Goal: Task Accomplishment & Management: Manage account settings

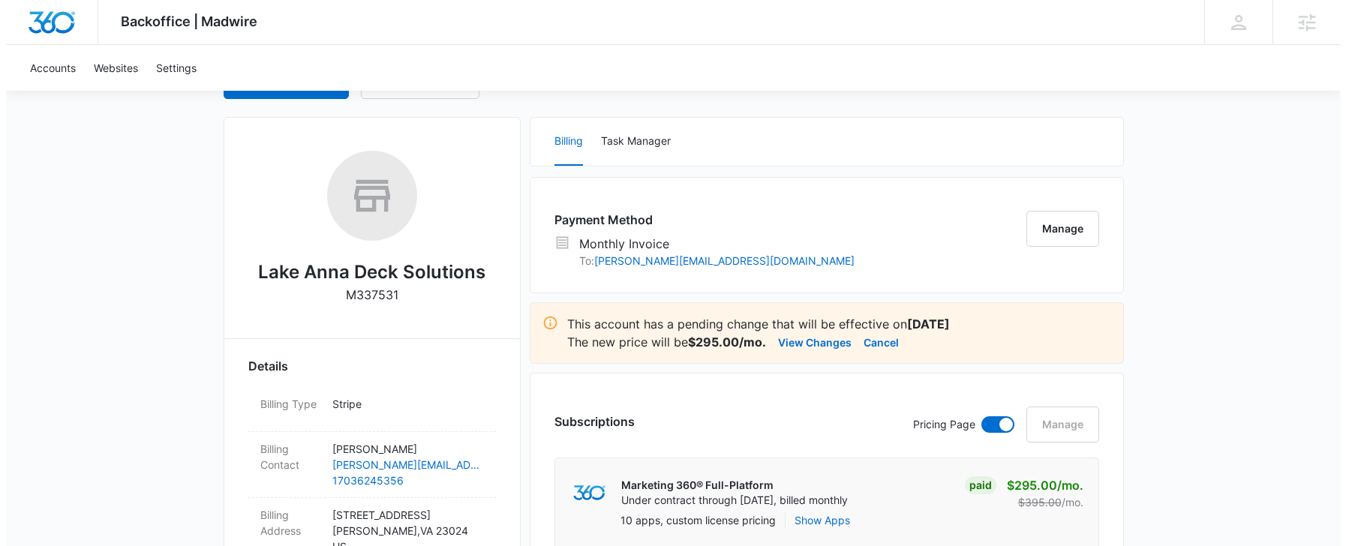
scroll to position [187, 0]
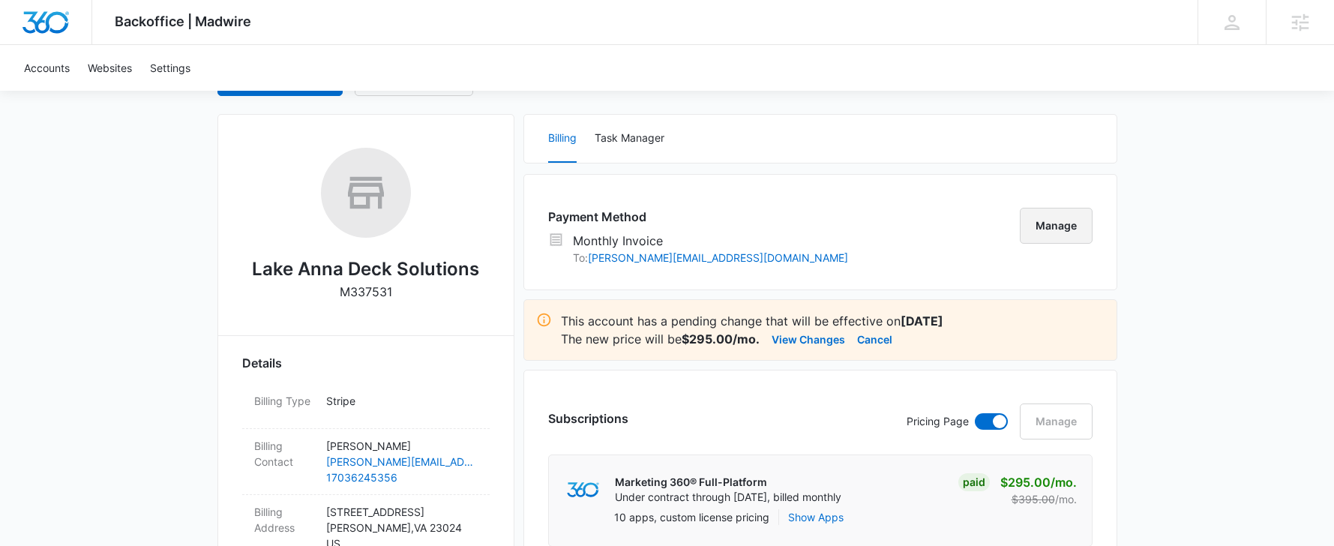
click at [1065, 229] on button "Manage" at bounding box center [1056, 226] width 73 height 36
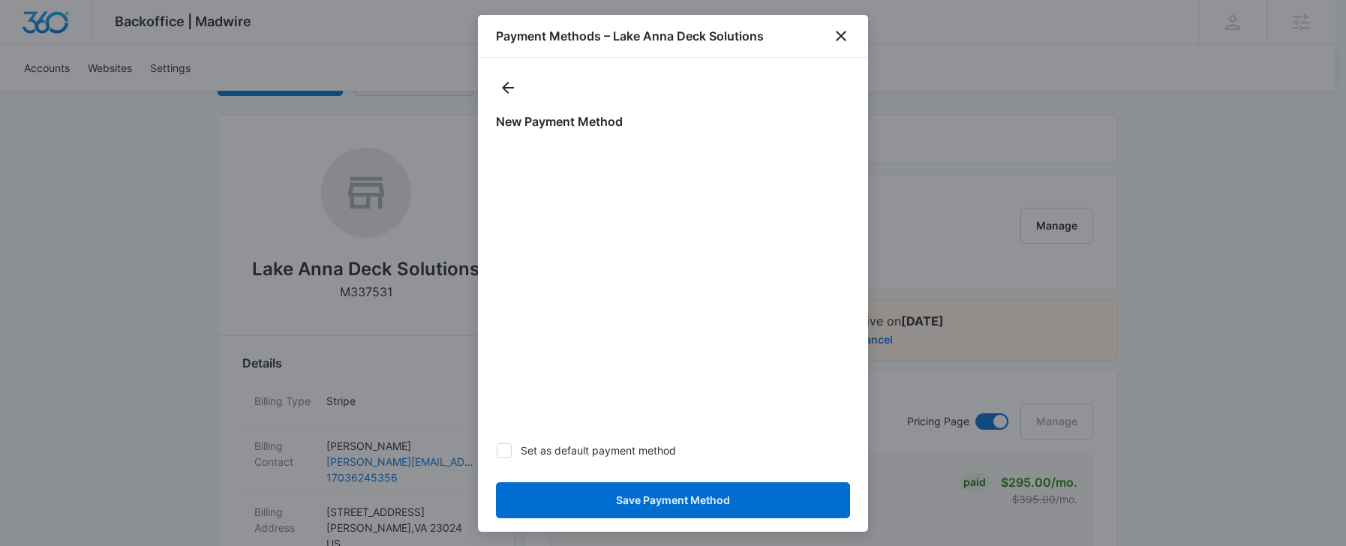
click at [507, 448] on icon at bounding box center [504, 450] width 9 height 7
click at [497, 450] on input "Set as default payment method" at bounding box center [496, 450] width 1 height 1
checkbox input "true"
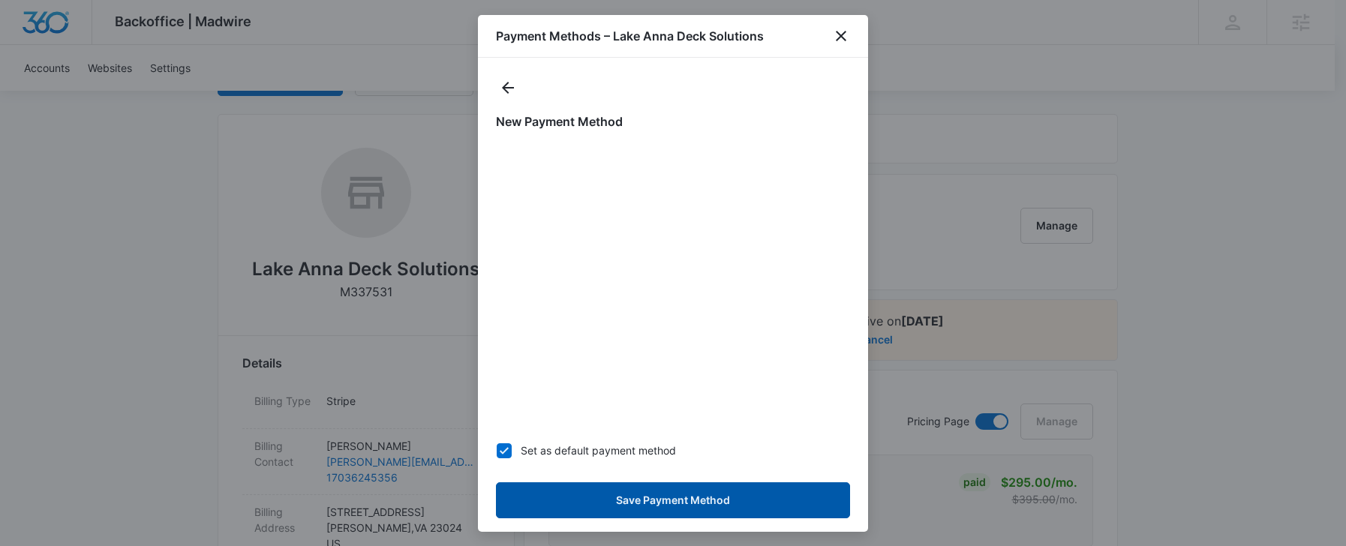
click at [641, 508] on button "Save Payment Method" at bounding box center [673, 500] width 354 height 36
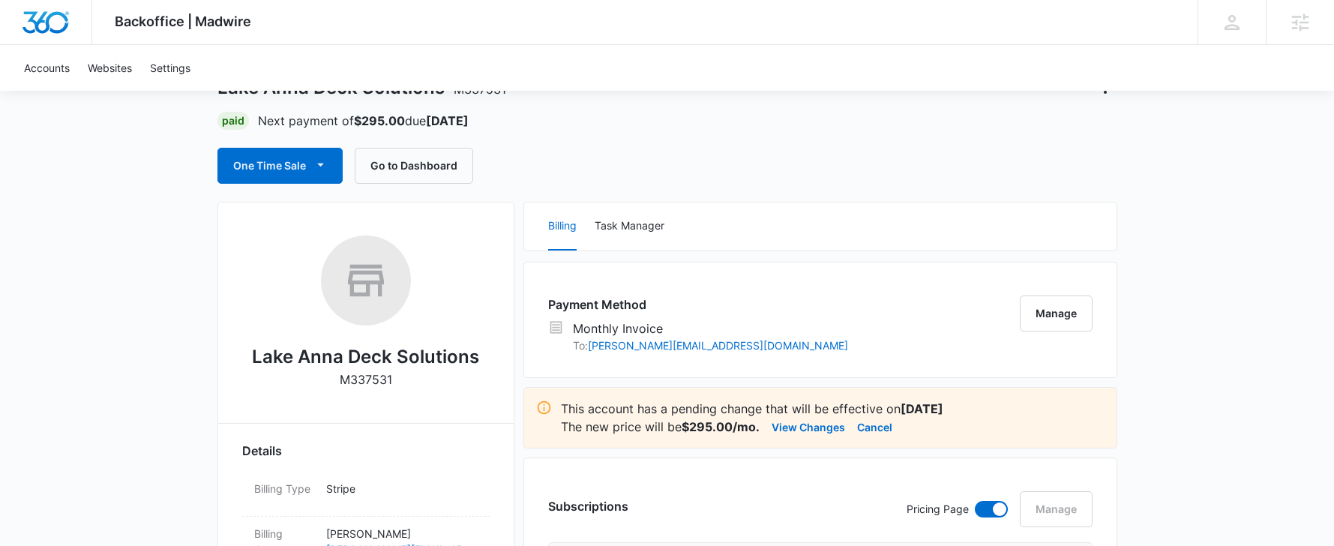
scroll to position [231, 0]
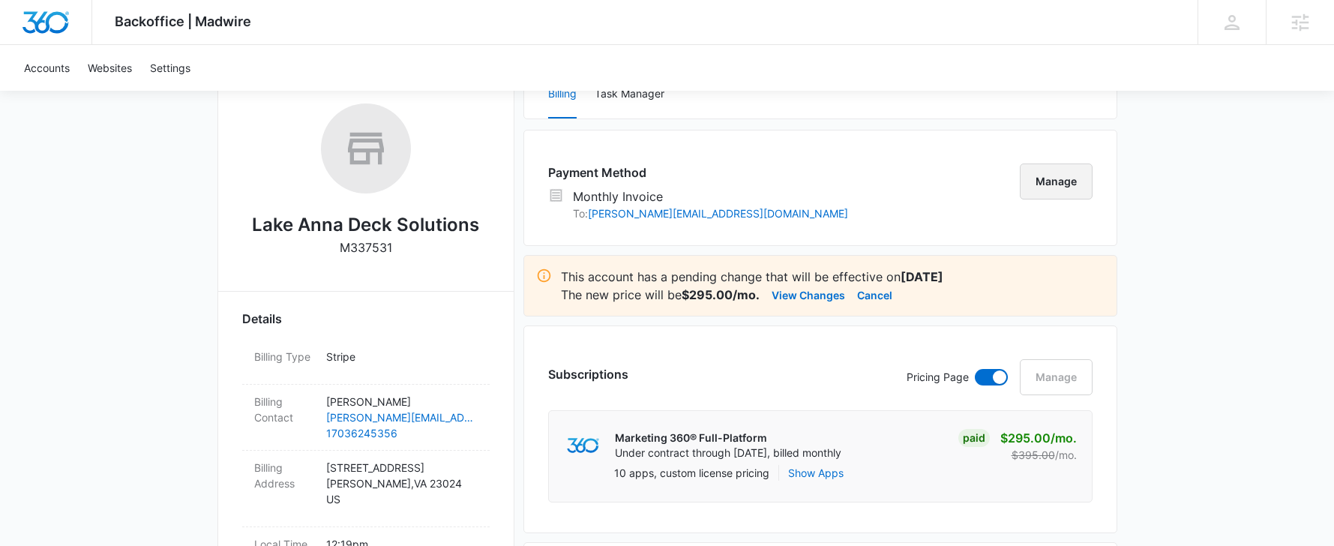
click at [1058, 182] on button "Manage" at bounding box center [1056, 182] width 73 height 36
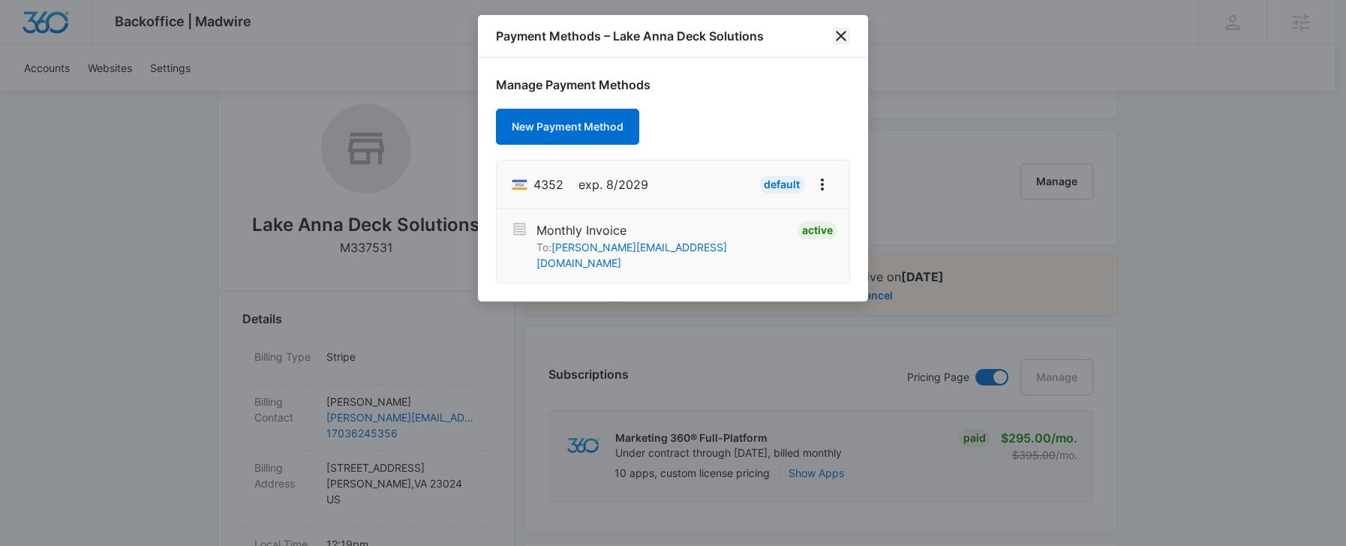
click at [842, 36] on icon "close" at bounding box center [841, 36] width 18 height 18
